Goal: Find specific page/section: Find specific page/section

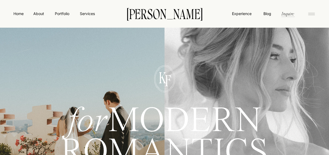
click at [311, 15] on icon at bounding box center [311, 14] width 11 height 9
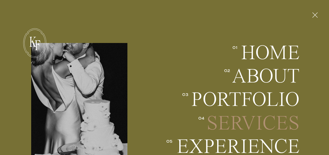
click at [249, 120] on h2 "Services" at bounding box center [252, 123] width 95 height 20
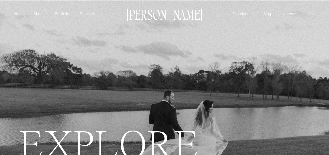
click at [84, 14] on p "Services" at bounding box center [87, 14] width 16 height 6
click at [311, 15] on rect at bounding box center [311, 15] width 7 height 0
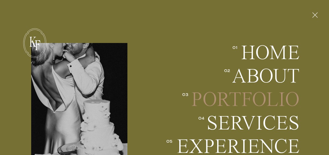
scroll to position [38, 0]
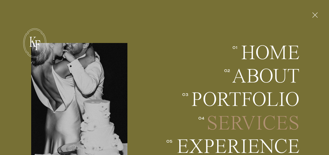
click at [256, 120] on h2 "Services" at bounding box center [252, 123] width 95 height 20
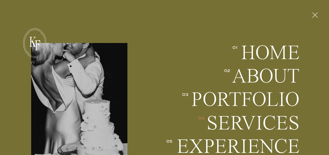
click at [202, 118] on nav "04" at bounding box center [202, 119] width 10 height 7
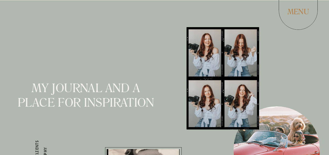
click at [296, 14] on h1 "MENU" at bounding box center [298, 11] width 29 height 9
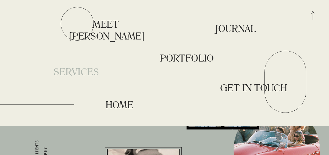
click at [74, 72] on h1 "SERVICES" at bounding box center [76, 72] width 75 height 13
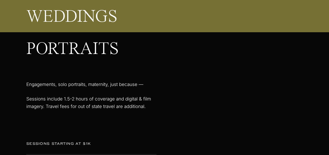
scroll to position [913, 0]
